Goal: Find specific page/section: Find specific page/section

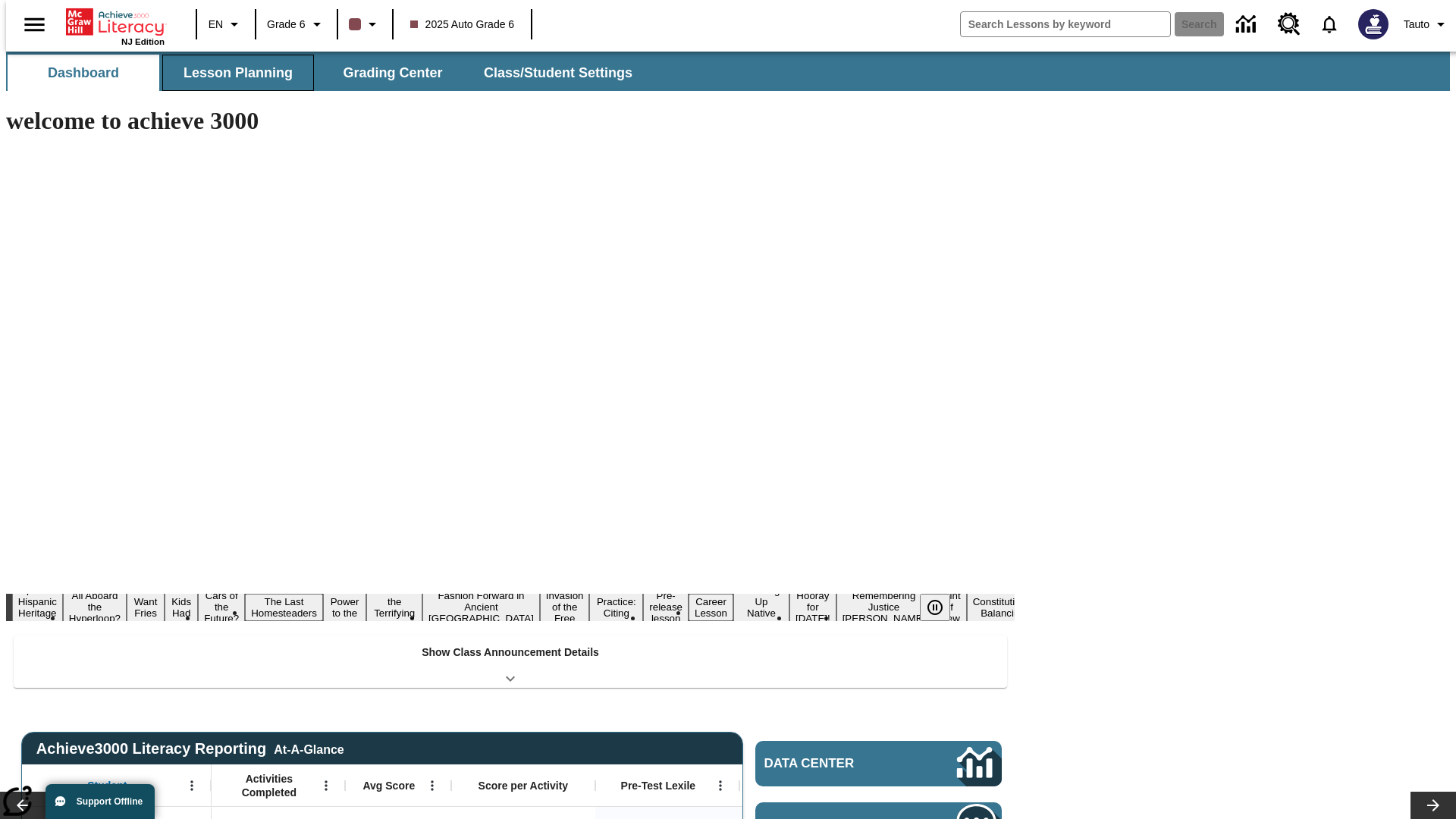
click at [232, 73] on button "Lesson Planning" at bounding box center [239, 73] width 152 height 36
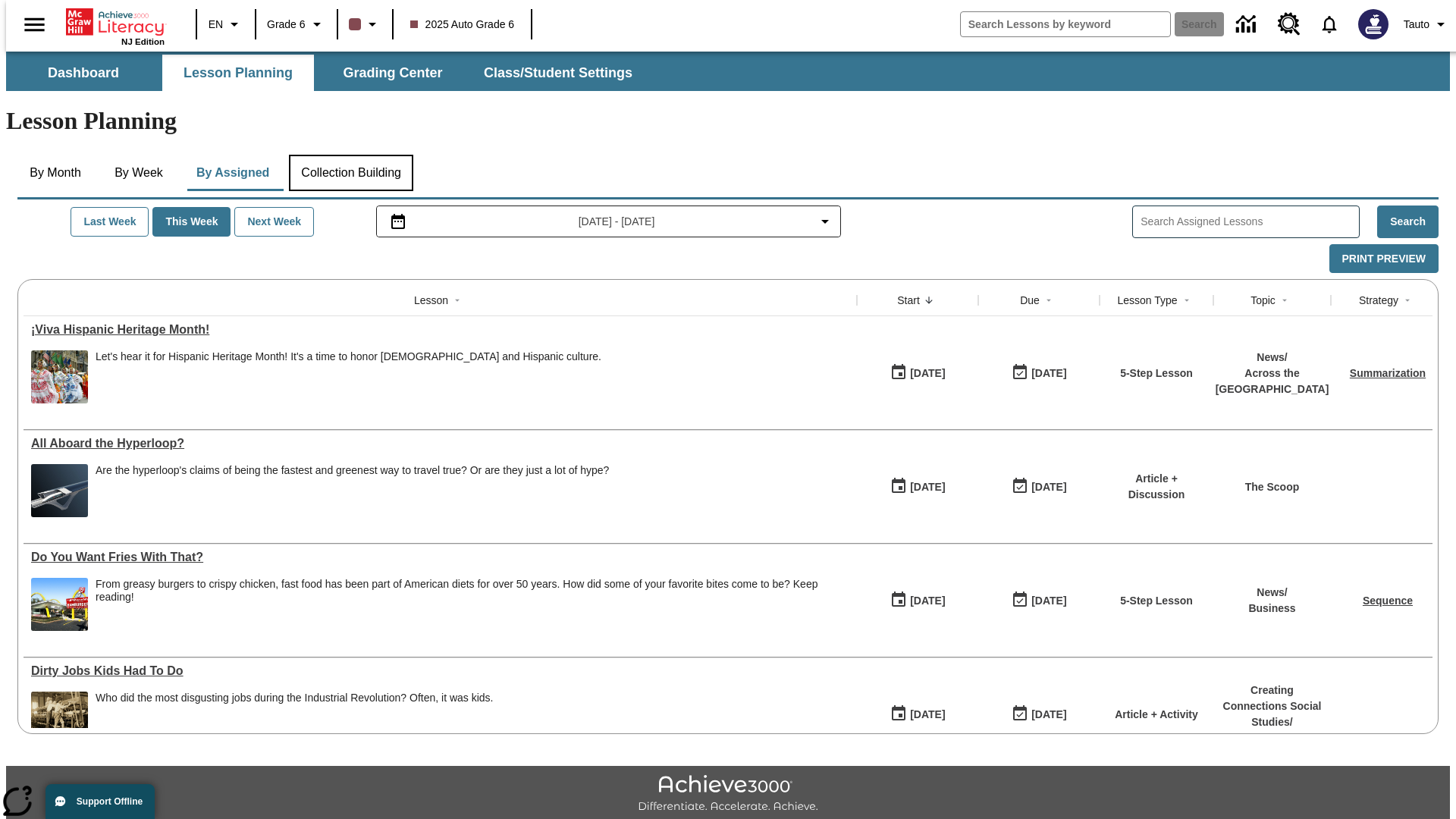
click at [351, 155] on button "Collection Building" at bounding box center [351, 173] width 125 height 36
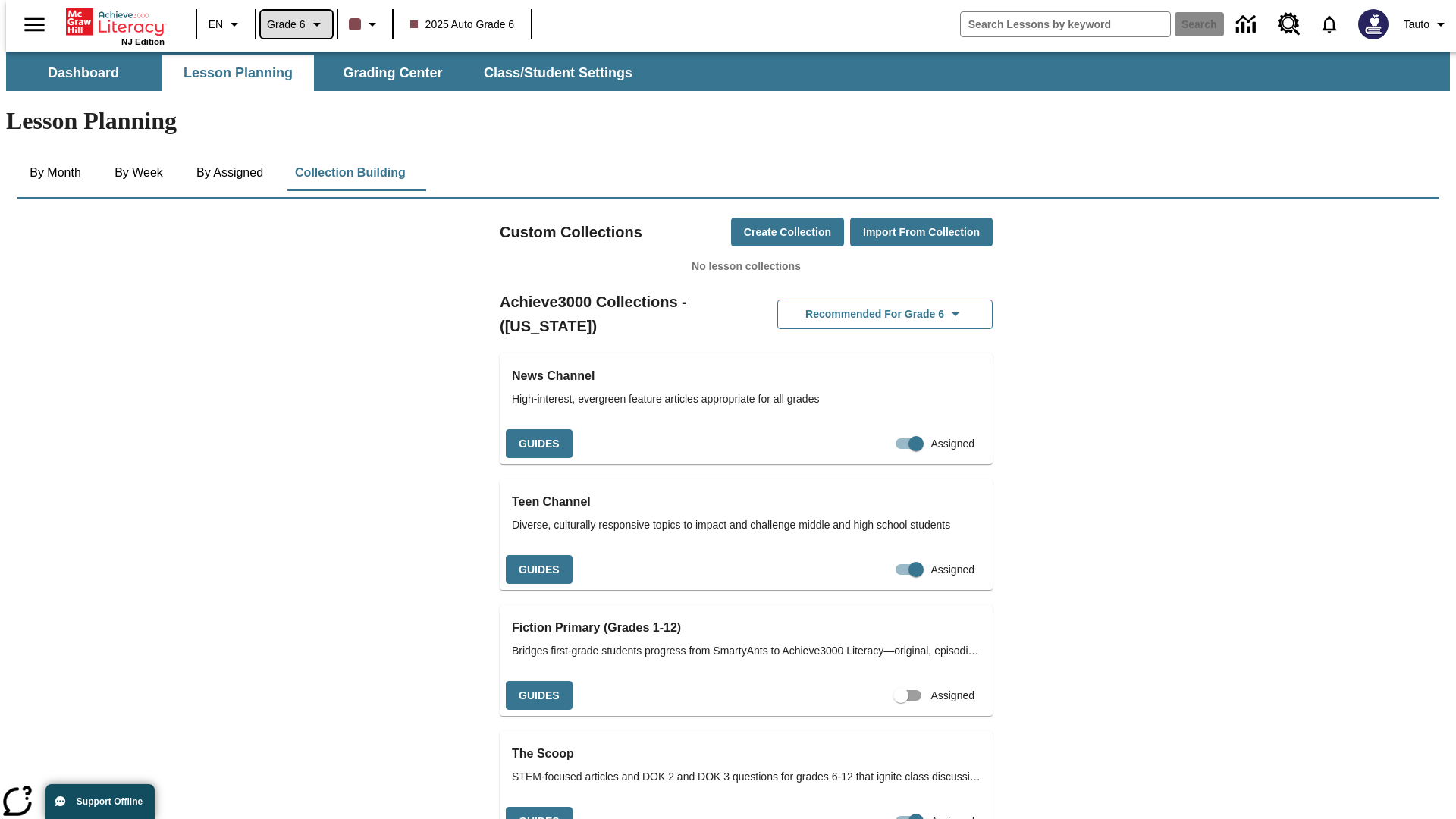
click at [292, 24] on span "Grade 6" at bounding box center [286, 25] width 39 height 16
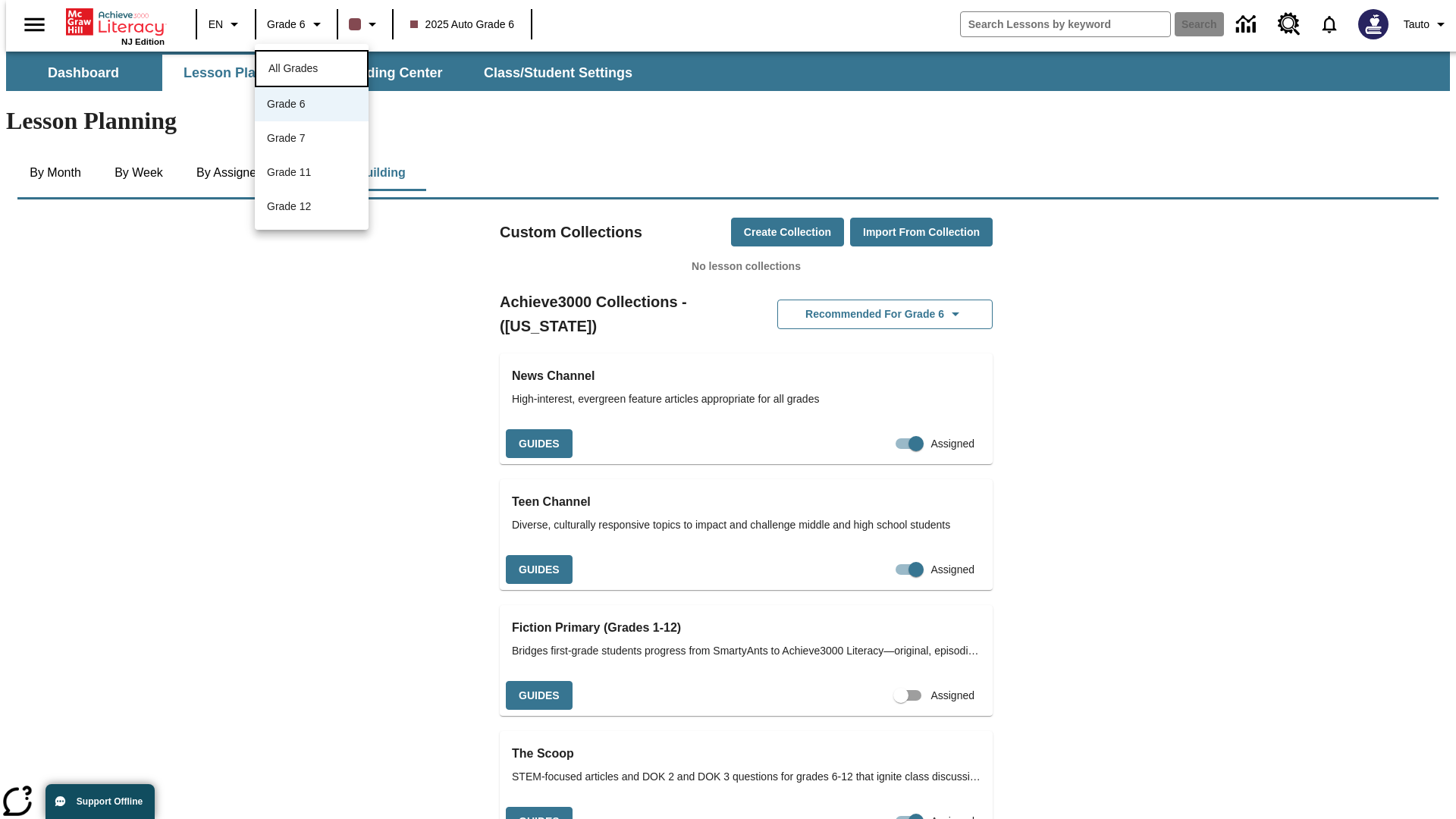
click at [312, 67] on span "All Grades" at bounding box center [293, 68] width 49 height 12
